Goal: Transaction & Acquisition: Subscribe to service/newsletter

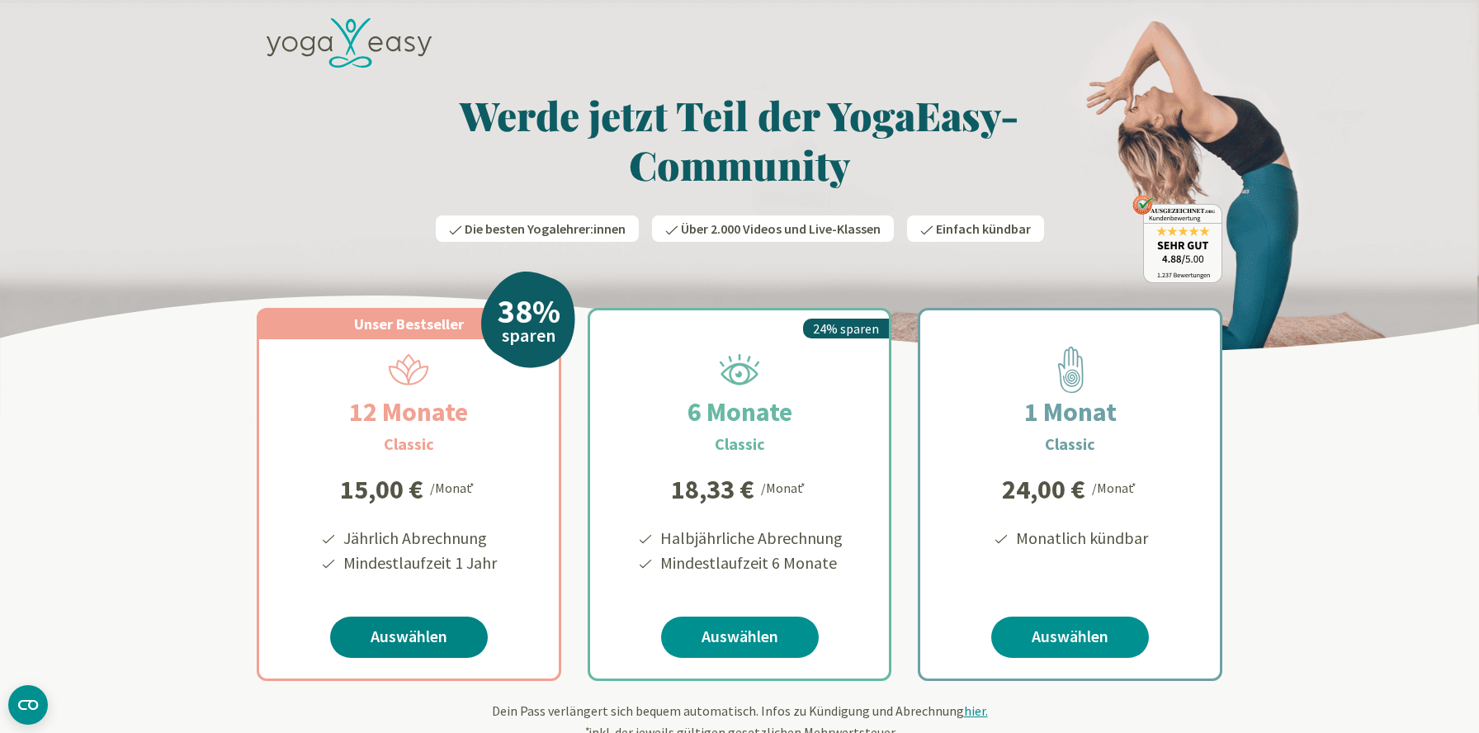
click at [433, 637] on link "Auswählen" at bounding box center [409, 636] width 158 height 41
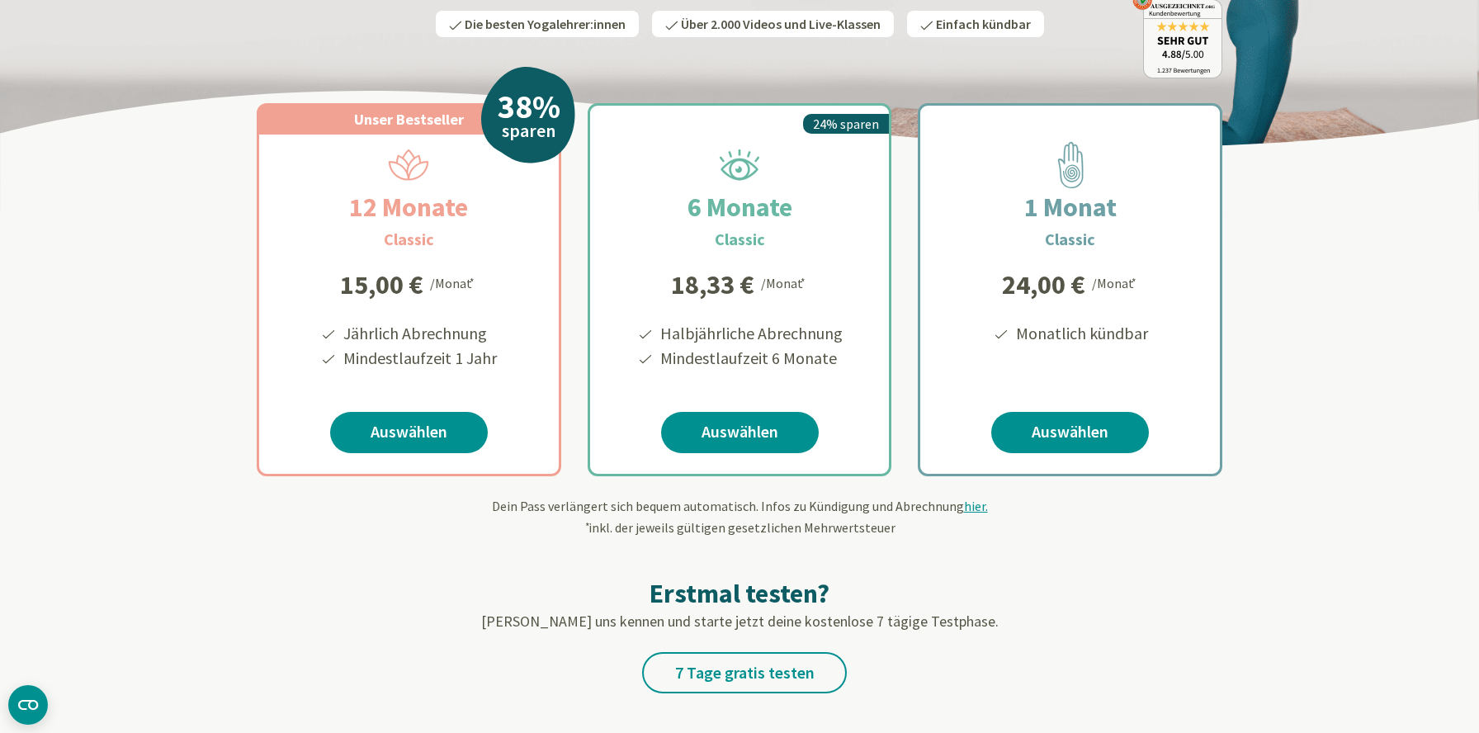
scroll to position [116, 0]
